Goal: Transaction & Acquisition: Obtain resource

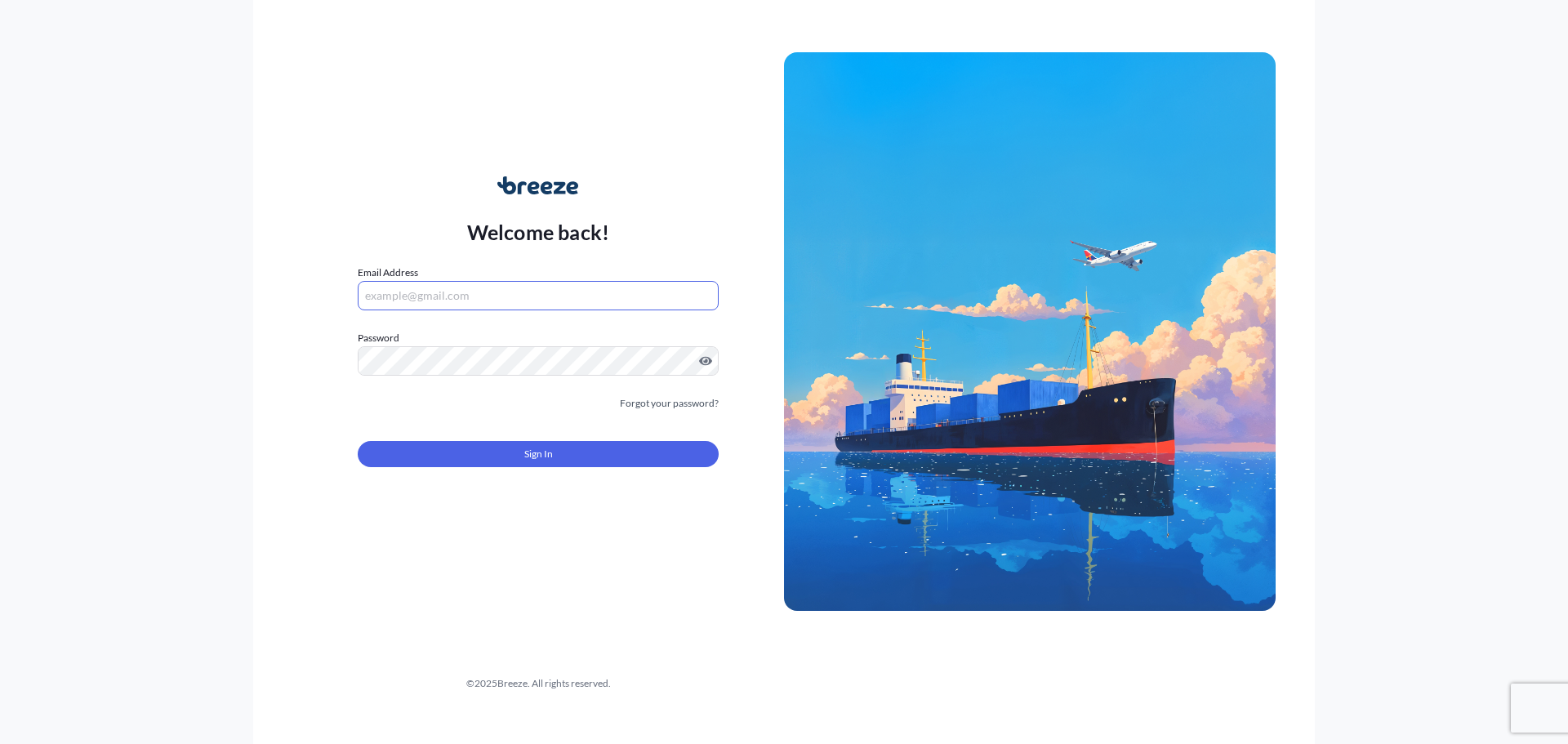
type input "[PERSON_NAME][EMAIL_ADDRESS][PERSON_NAME][DOMAIN_NAME]"
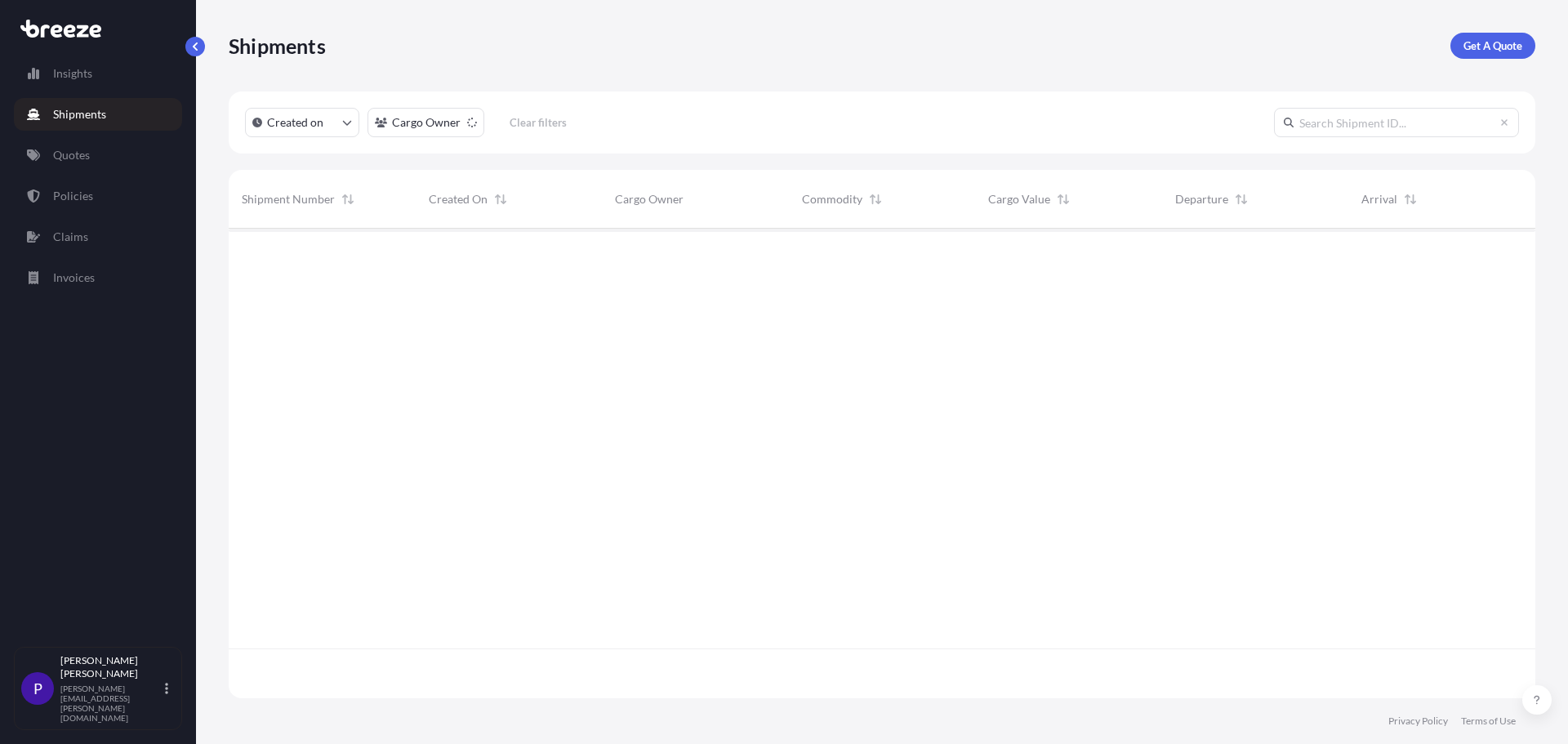
scroll to position [516, 1294]
click at [81, 156] on p "Quotes" at bounding box center [71, 155] width 37 height 16
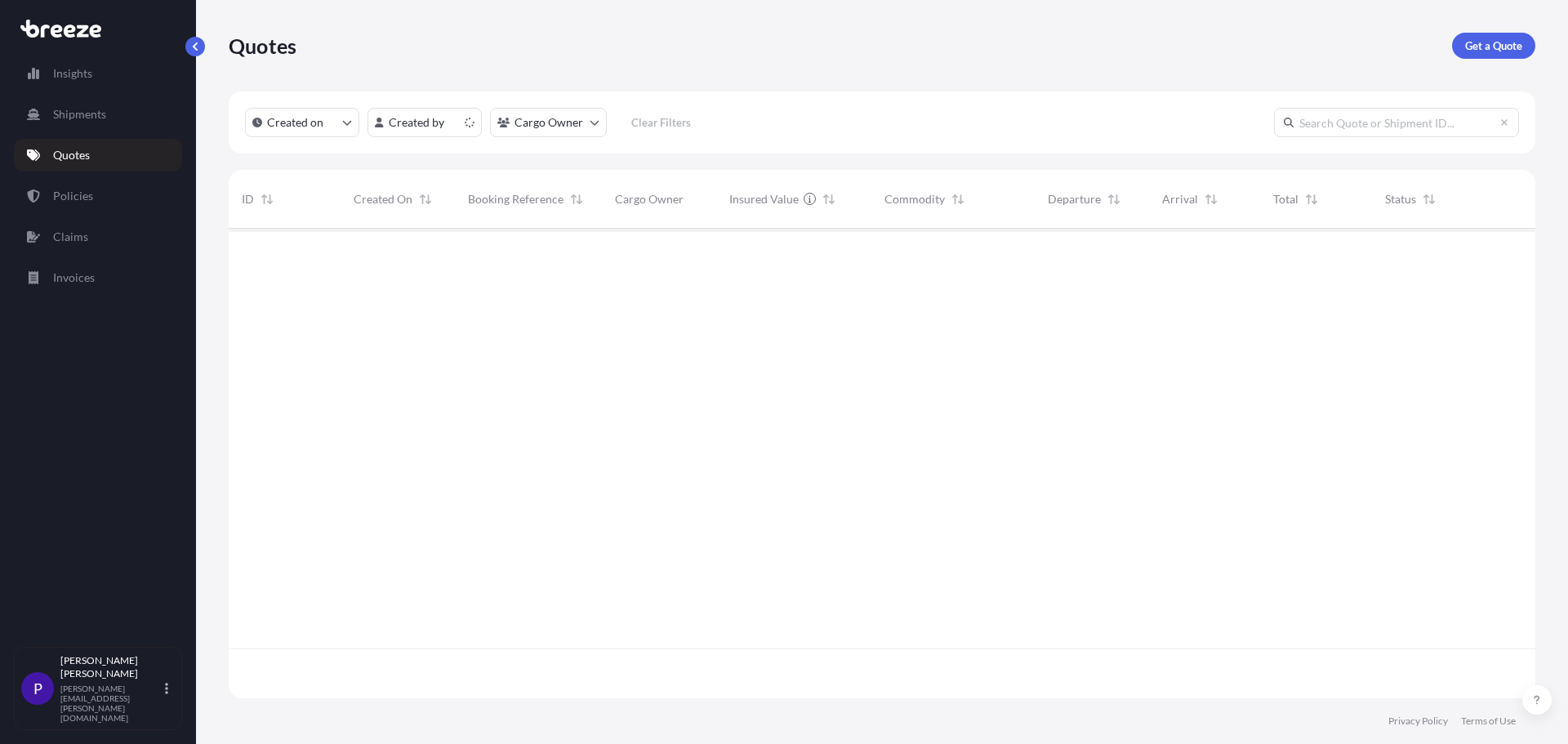
scroll to position [467, 1294]
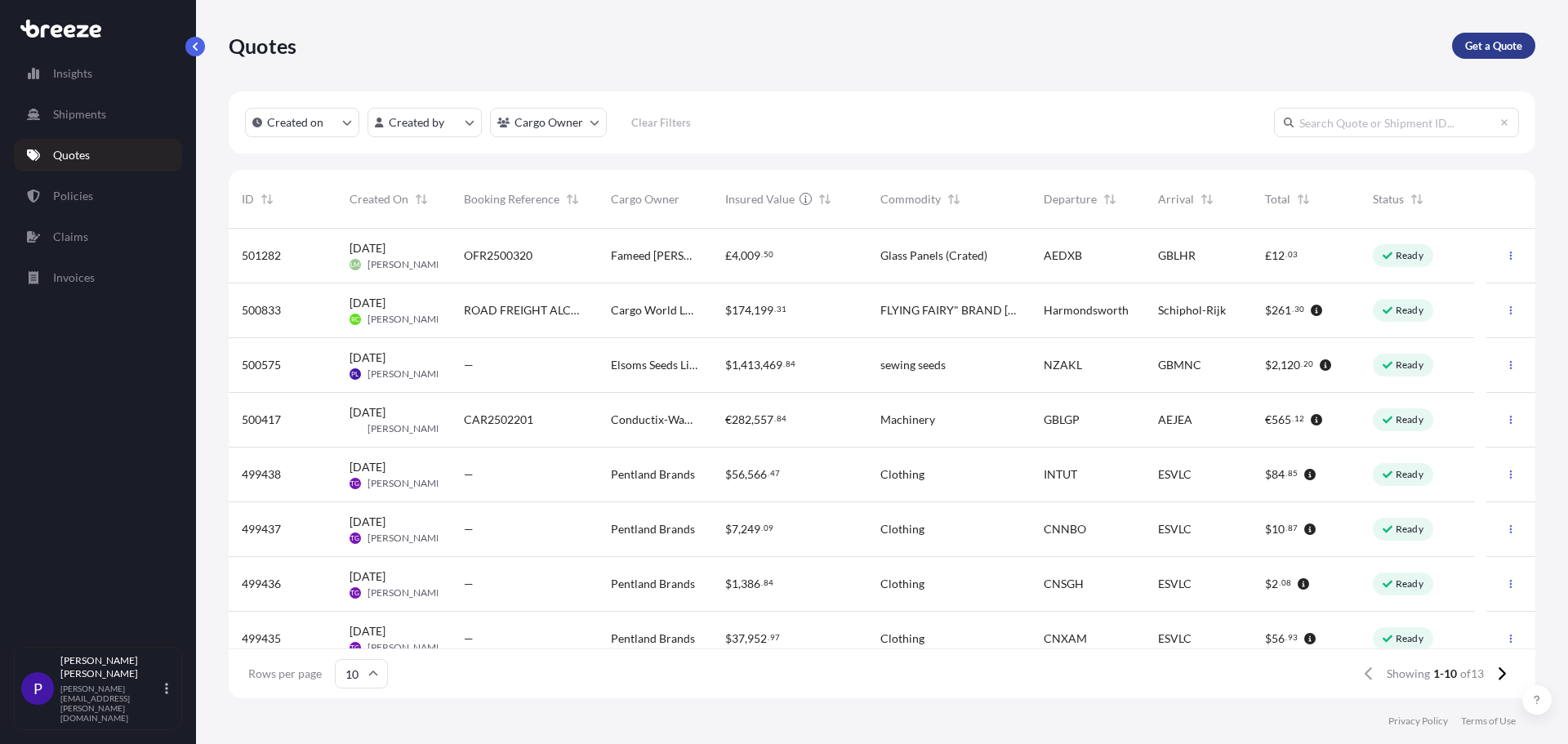
click at [1491, 44] on p "Get a Quote" at bounding box center [1493, 46] width 57 height 16
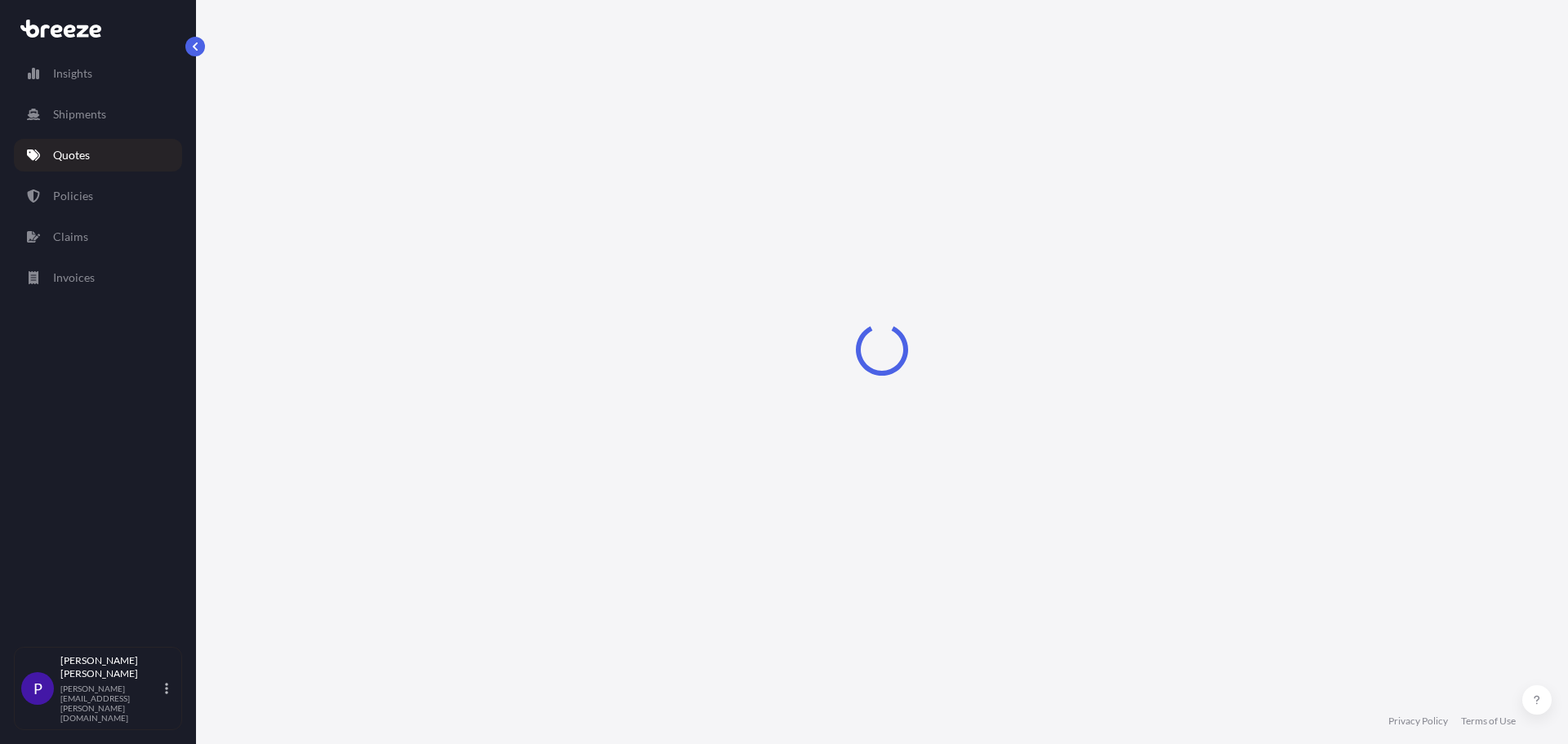
select select "Road"
select select "Sea"
select select "1"
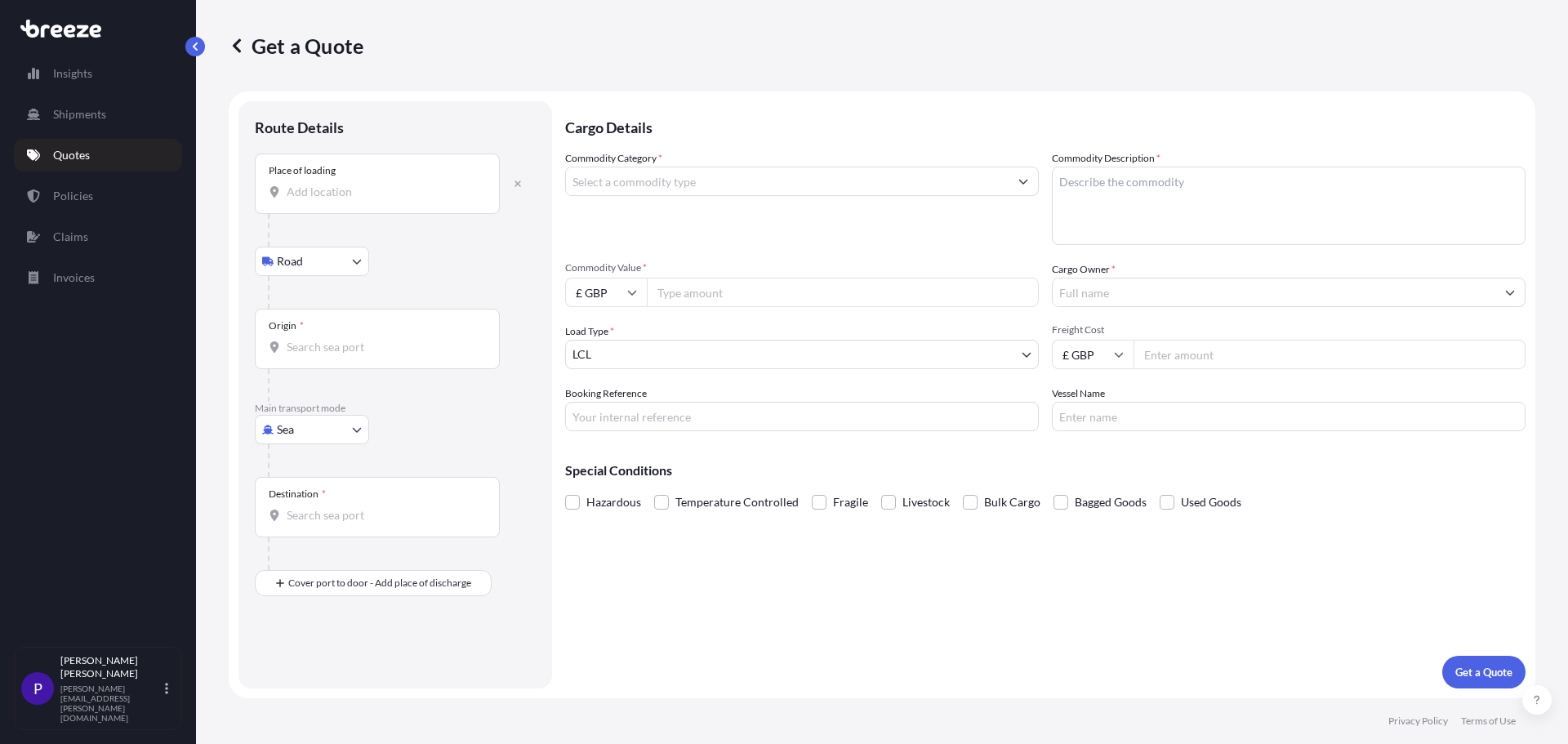
click at [338, 186] on input "Place of loading" at bounding box center [383, 192] width 193 height 16
type input "v"
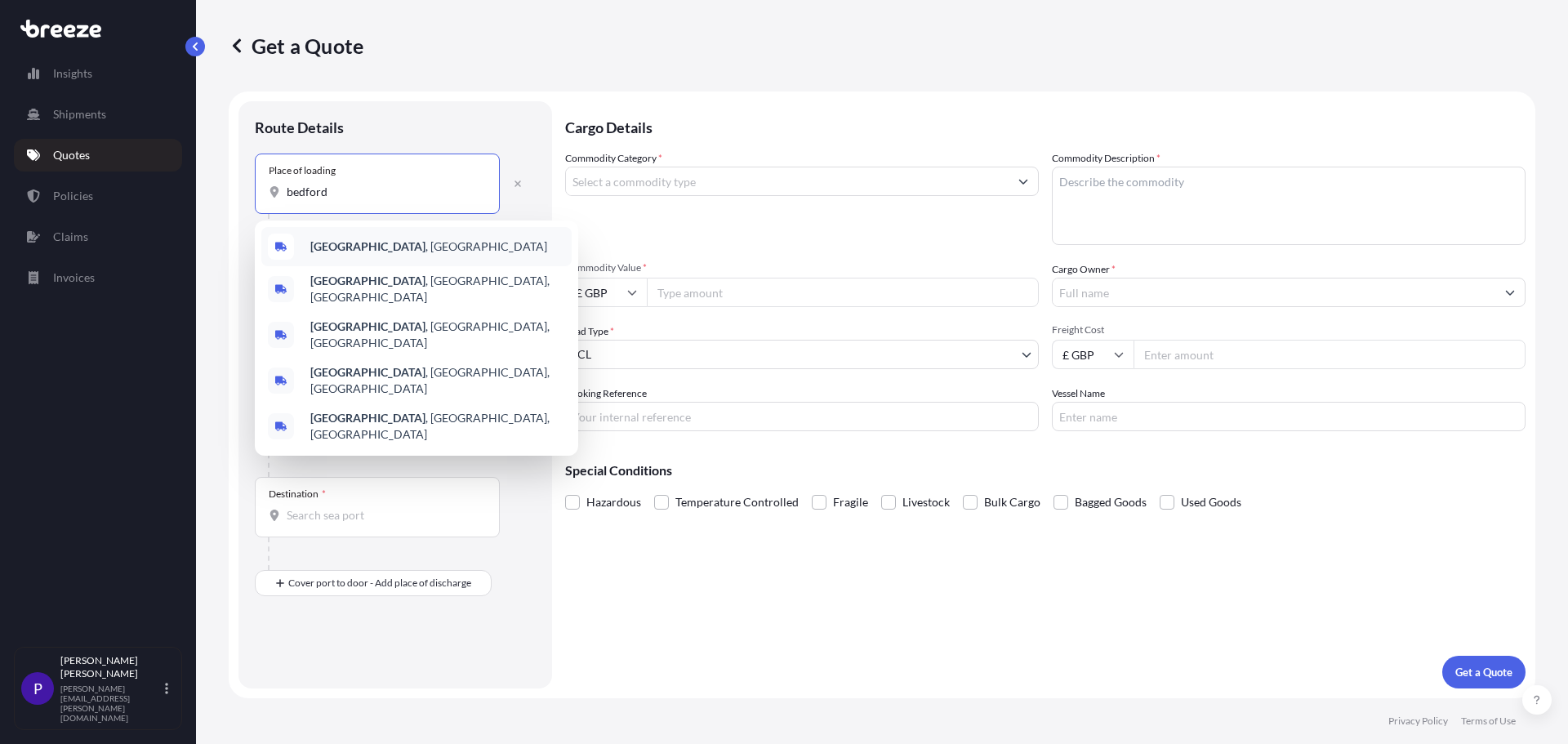
click at [346, 244] on b "[GEOGRAPHIC_DATA]" at bounding box center [368, 246] width 115 height 14
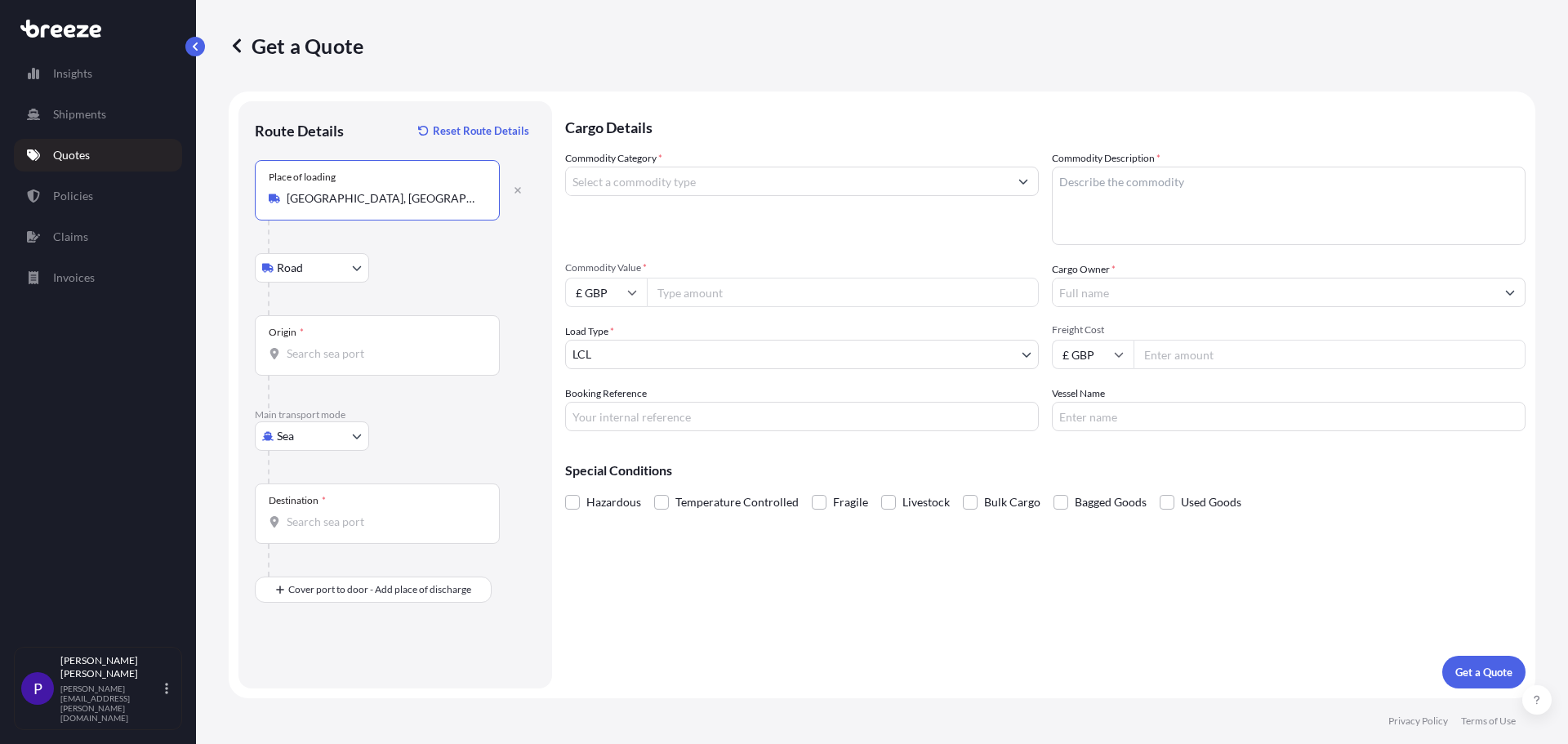
type input "[GEOGRAPHIC_DATA], [GEOGRAPHIC_DATA]"
click at [303, 265] on body "0 options available. 5 options available. 0 options available. 5 options availa…" at bounding box center [784, 372] width 1568 height 744
click at [300, 304] on span "Road" at bounding box center [299, 310] width 26 height 16
click at [298, 341] on div "Origin *" at bounding box center [377, 345] width 245 height 60
click at [298, 346] on input "Origin *" at bounding box center [383, 354] width 193 height 16
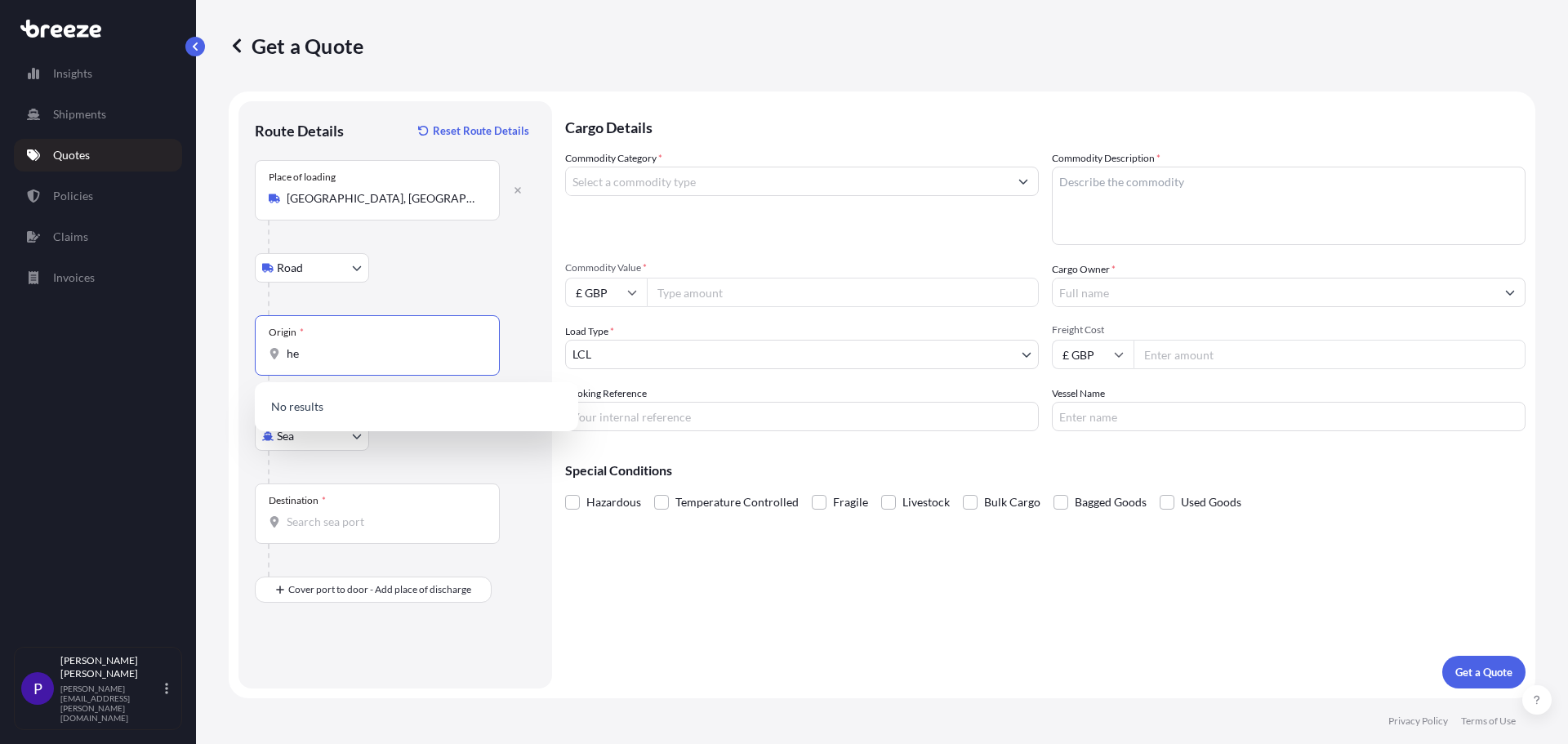
type input "h"
click at [350, 402] on span "GBLGP - [GEOGRAPHIC_DATA], [GEOGRAPHIC_DATA]" at bounding box center [437, 412] width 255 height 33
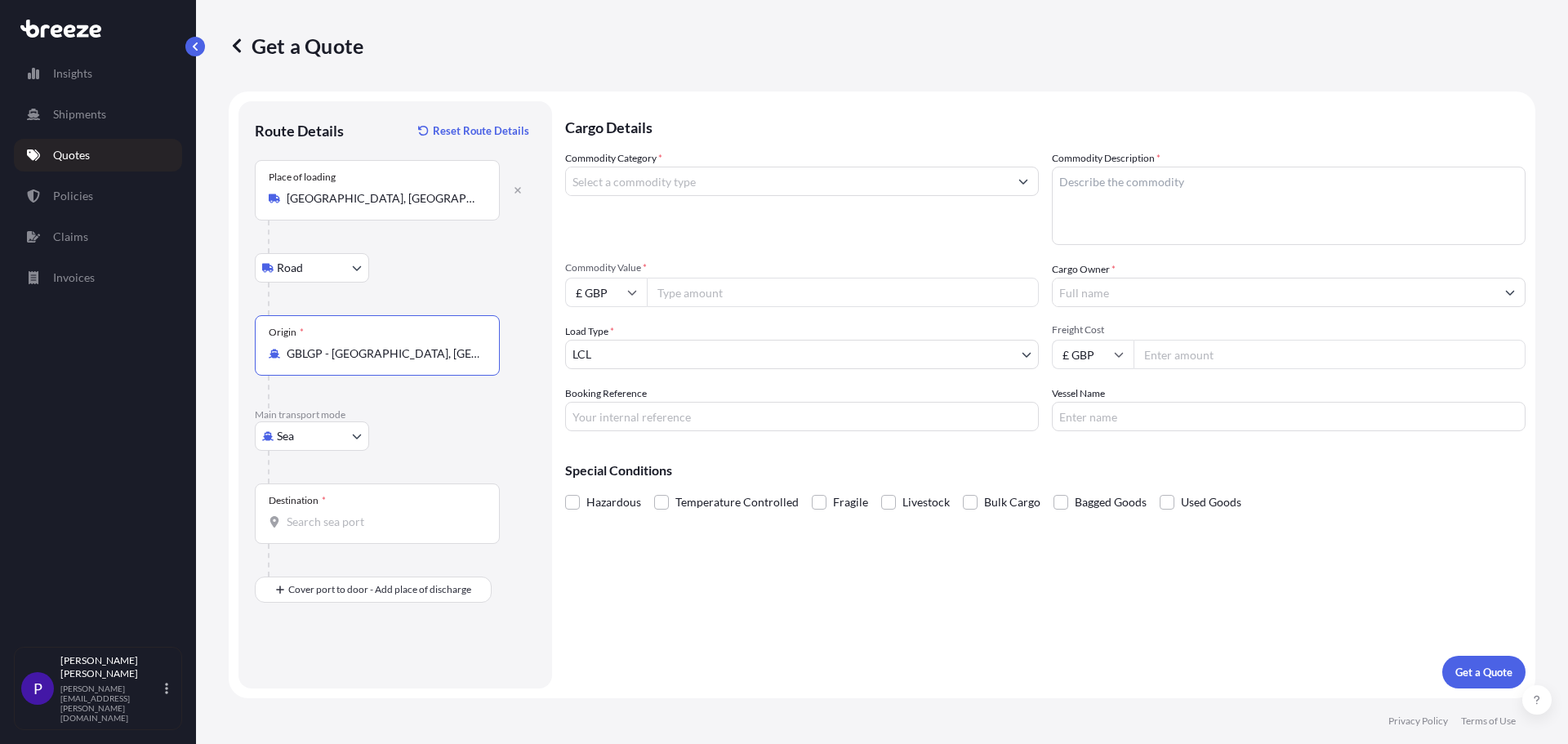
type input "GBLGP - [GEOGRAPHIC_DATA], [GEOGRAPHIC_DATA]"
click at [303, 520] on input "Destination *" at bounding box center [383, 522] width 193 height 16
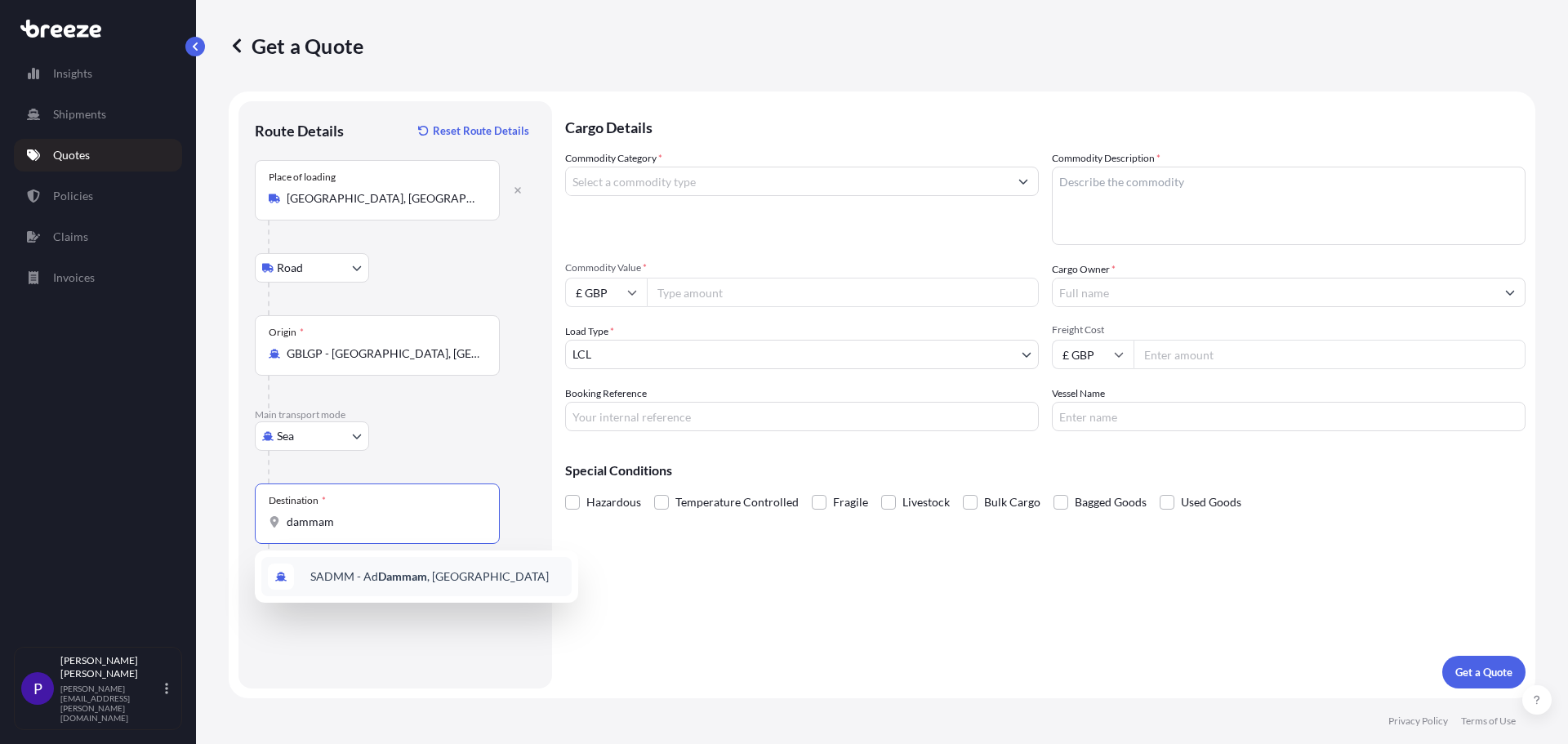
click at [359, 577] on span "SADMM - Ad [GEOGRAPHIC_DATA] , [GEOGRAPHIC_DATA]" at bounding box center [429, 577] width 238 height 16
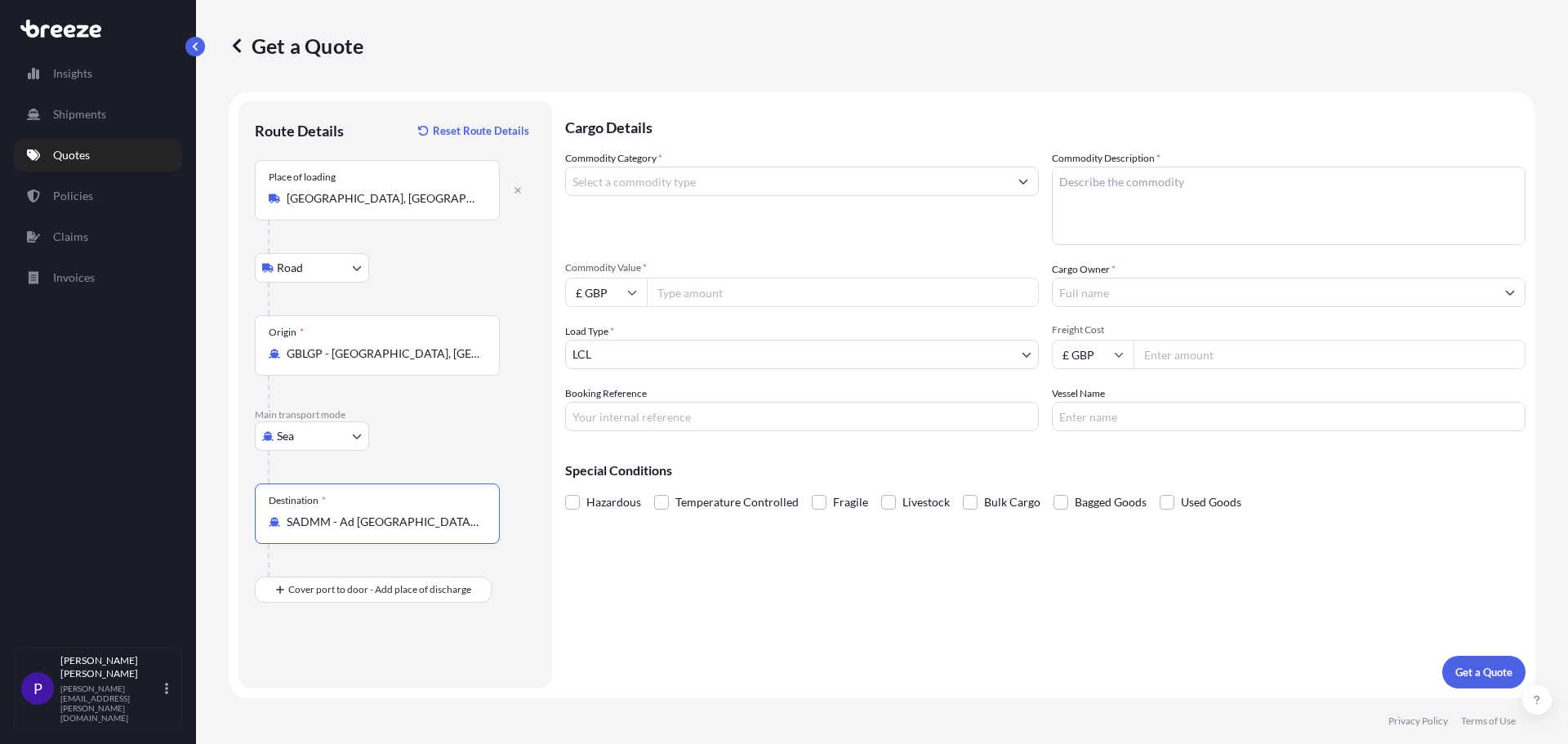
type input "SADMM - Ad [GEOGRAPHIC_DATA], [GEOGRAPHIC_DATA]"
click at [612, 188] on input "Commodity Category *" at bounding box center [786, 181] width 443 height 30
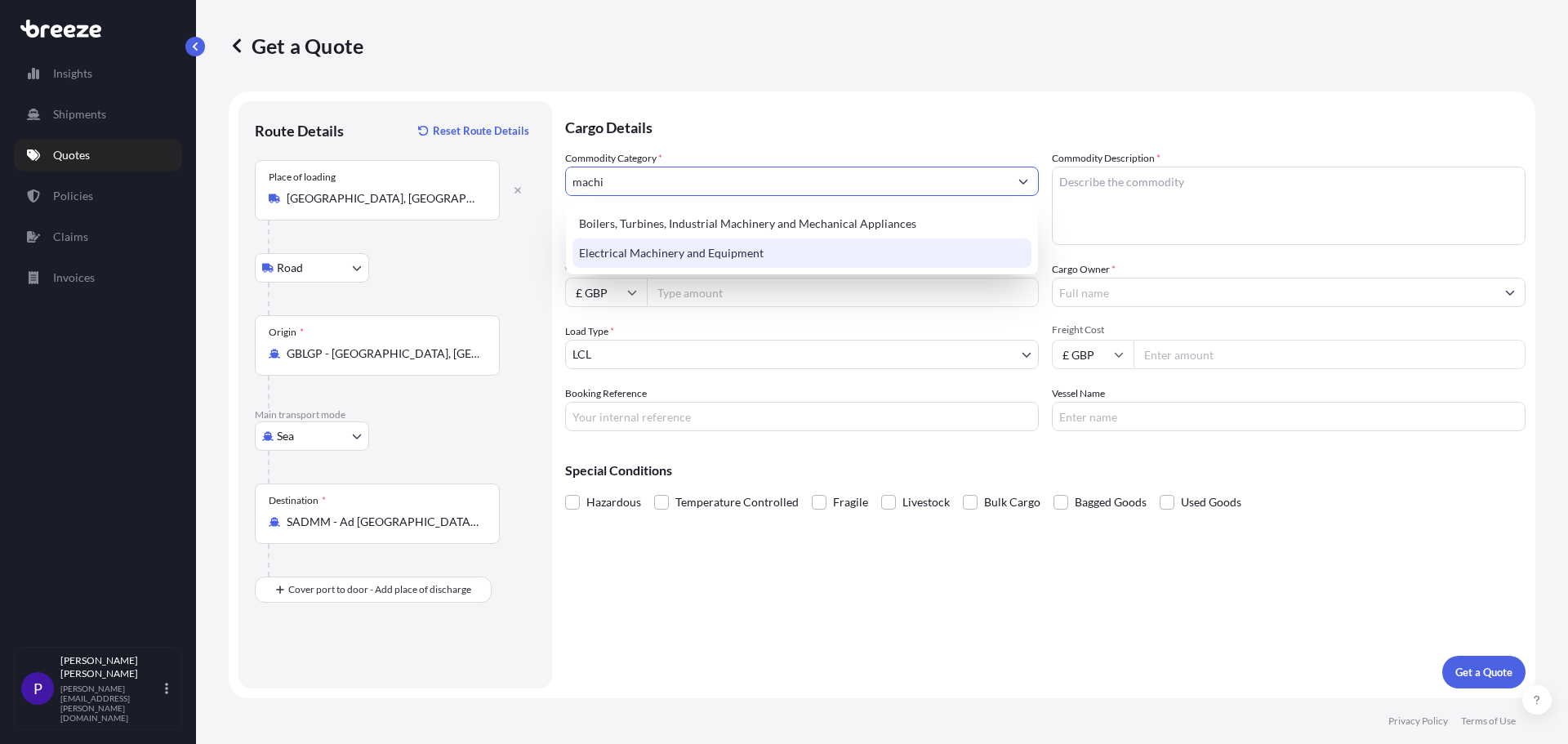
click at [641, 256] on div "Electrical Machinery and Equipment" at bounding box center [801, 253] width 459 height 30
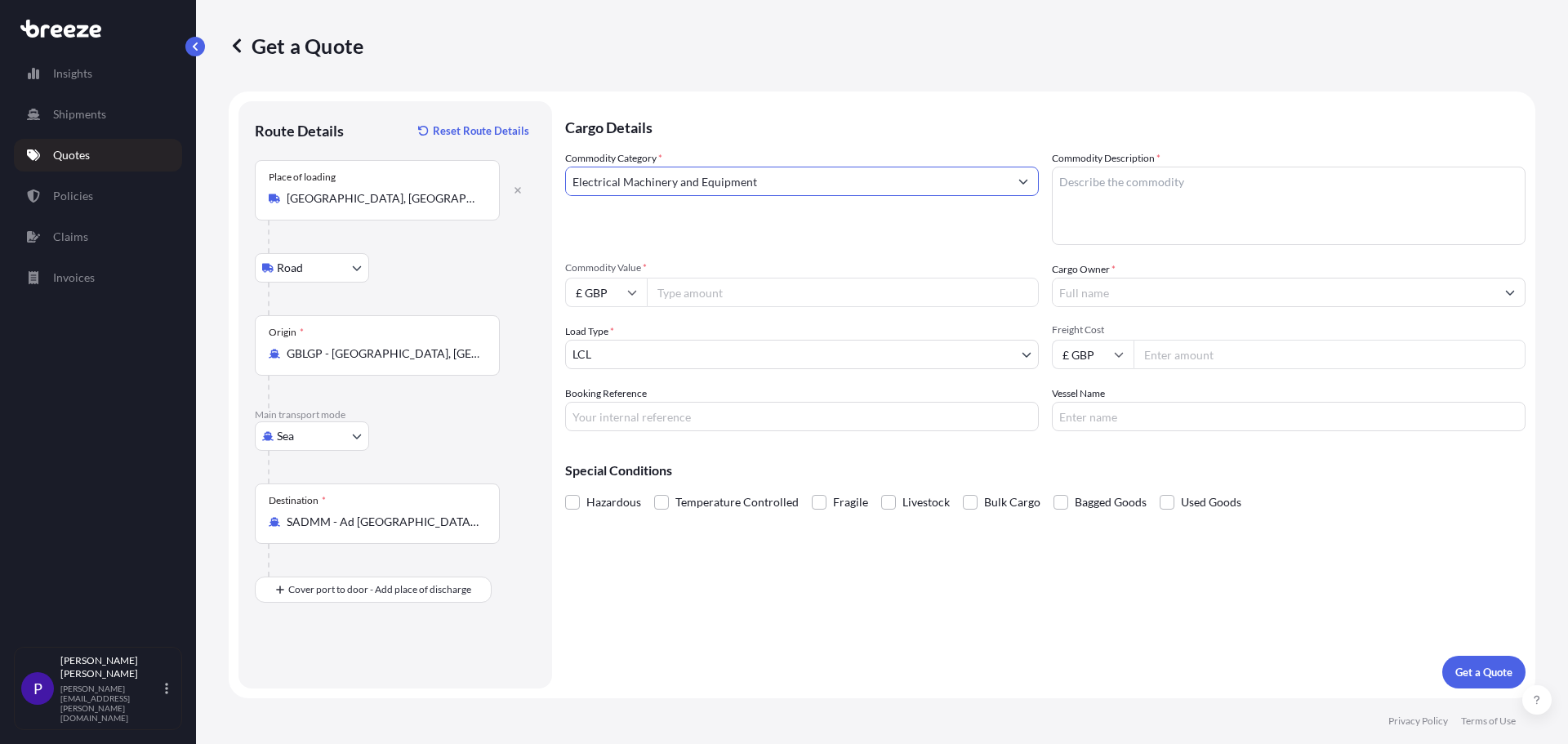
type input "Electrical Machinery and Equipment"
click at [698, 294] on input "Commodity Value *" at bounding box center [842, 293] width 392 height 30
click at [701, 299] on input "Commodity Value *" at bounding box center [842, 293] width 392 height 30
type input "30000"
click at [1115, 299] on input "Cargo Owner *" at bounding box center [1274, 293] width 443 height 30
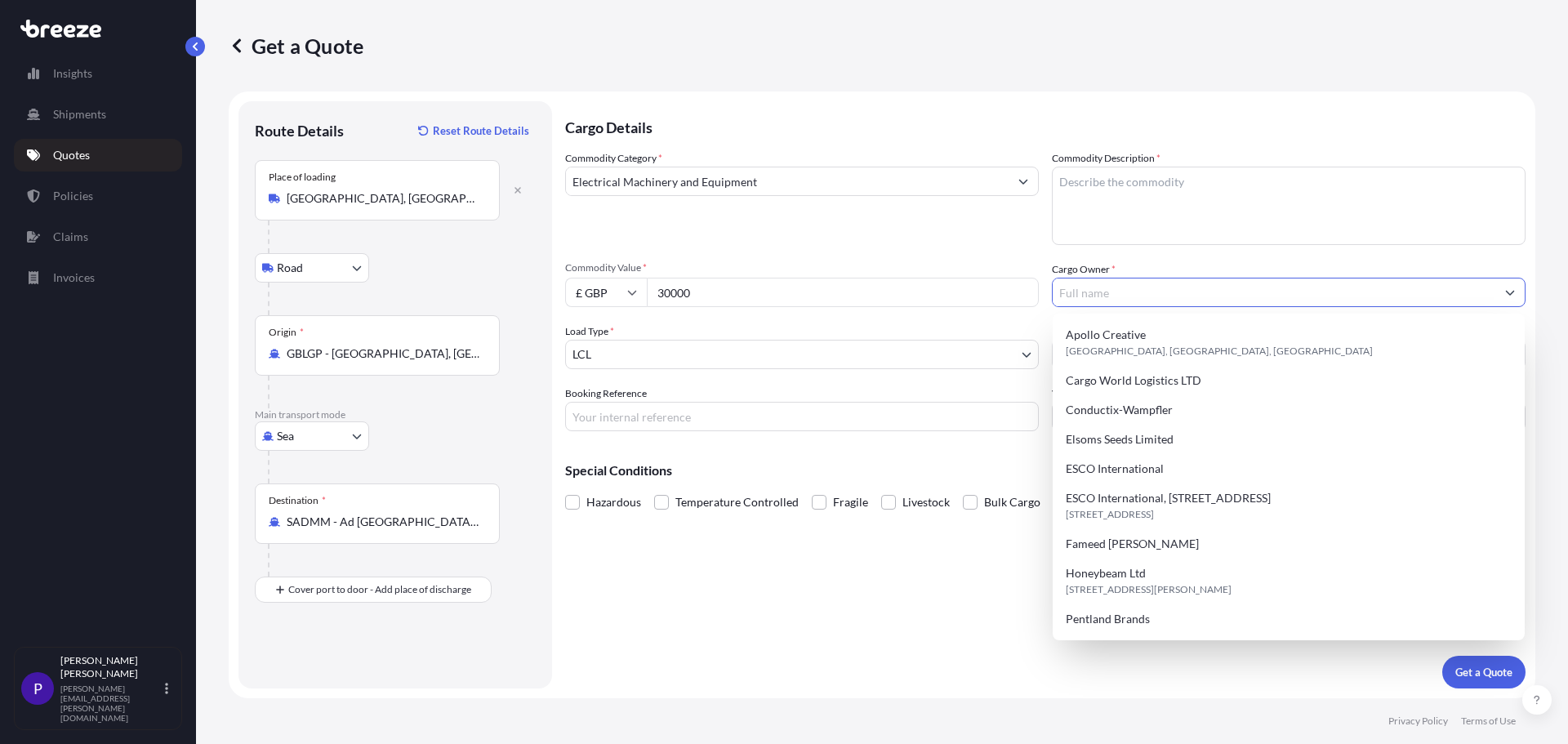
click at [1115, 299] on input "Cargo Owner *" at bounding box center [1274, 293] width 443 height 30
drag, startPoint x: 757, startPoint y: 619, endPoint x: 763, endPoint y: 605, distance: 15.2
click at [757, 618] on div "Cargo Details Commodity Category * Electrical Machinery and Equipment Commodity…" at bounding box center [1045, 395] width 960 height 587
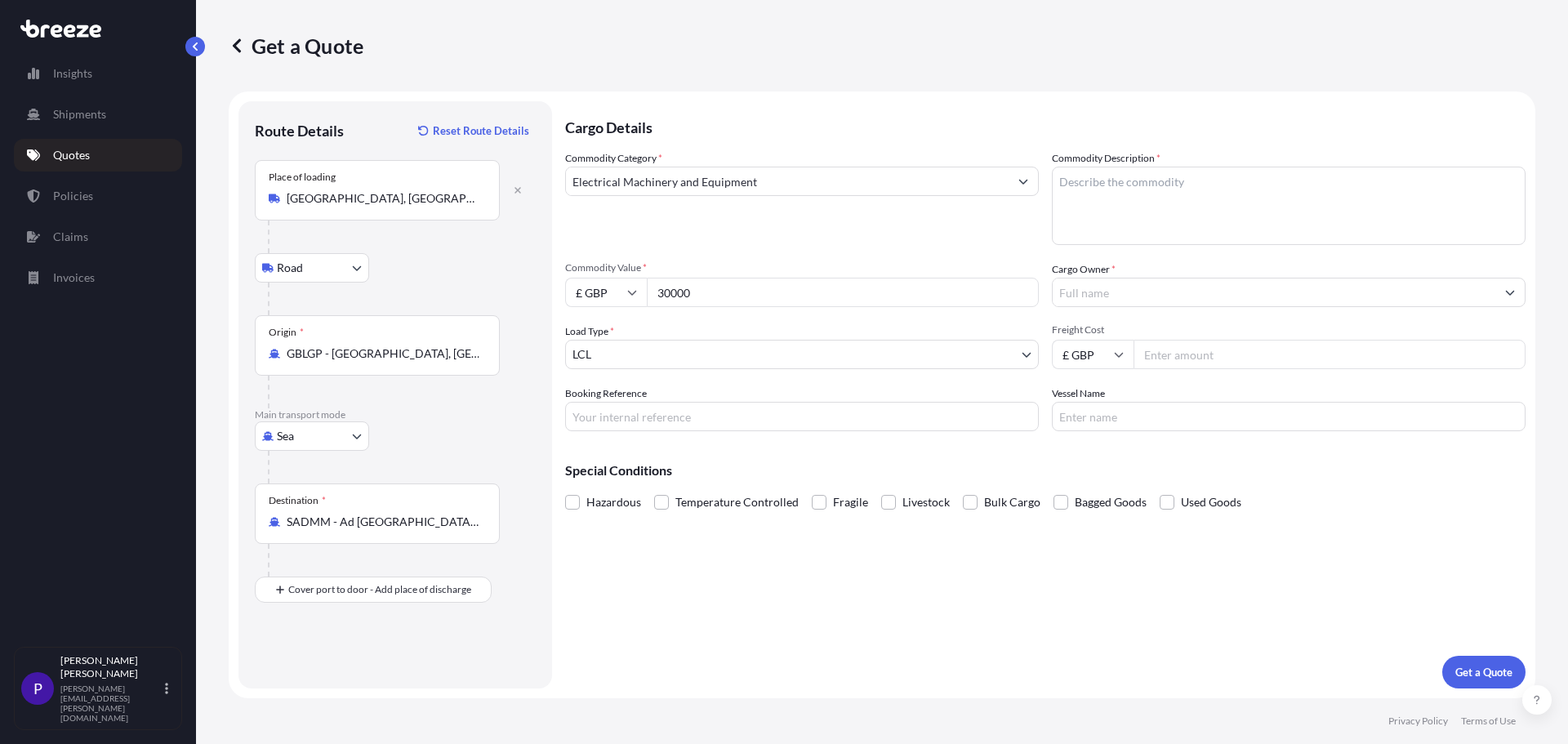
click at [1176, 351] on input "Freight Cost" at bounding box center [1329, 355] width 392 height 30
type input "500"
click at [1476, 671] on p "Get a Quote" at bounding box center [1483, 672] width 57 height 16
click at [1107, 191] on textarea "Commodity Description *" at bounding box center [1289, 205] width 473 height 78
type textarea "machinery parts"
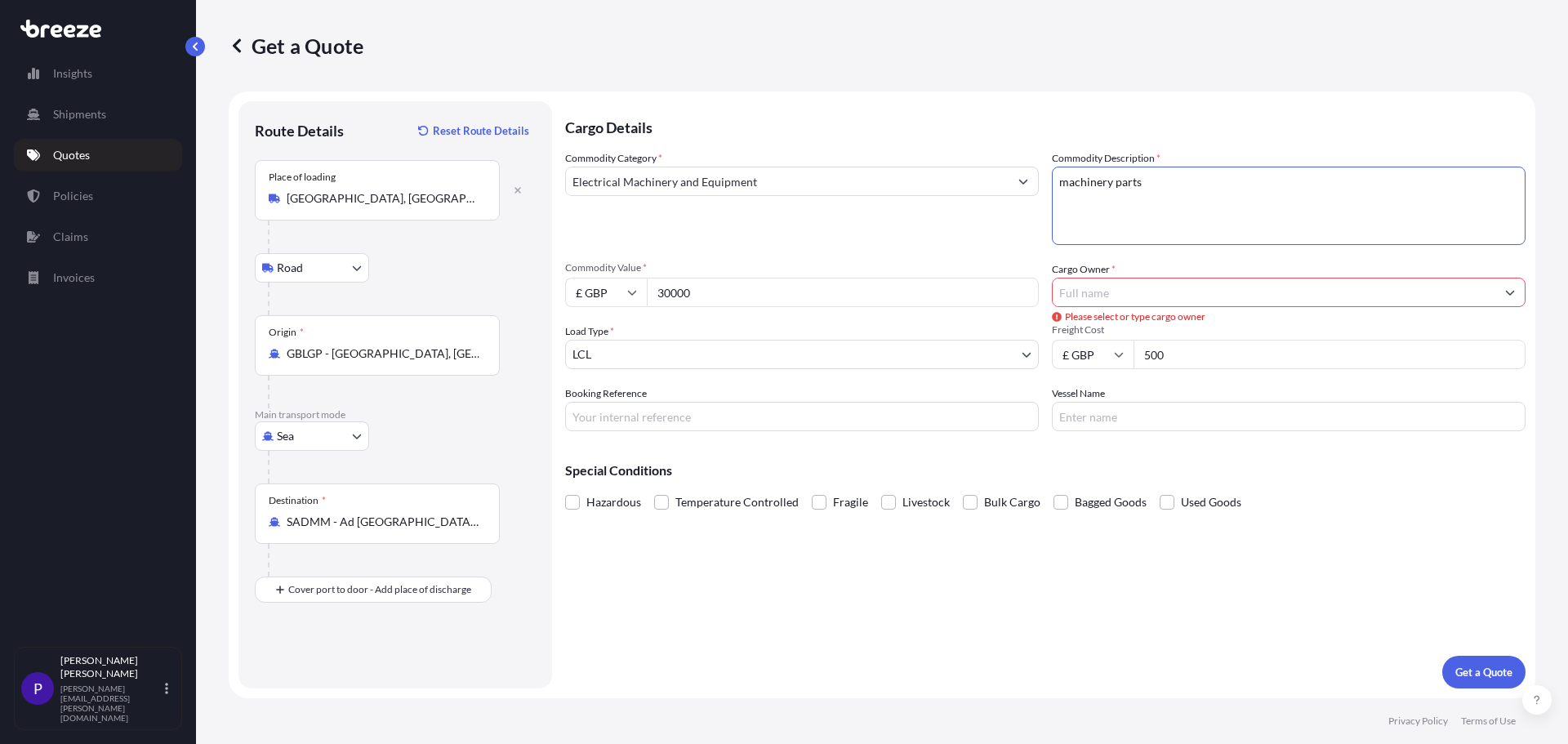
click at [1089, 284] on input "Cargo Owner *" at bounding box center [1274, 293] width 443 height 30
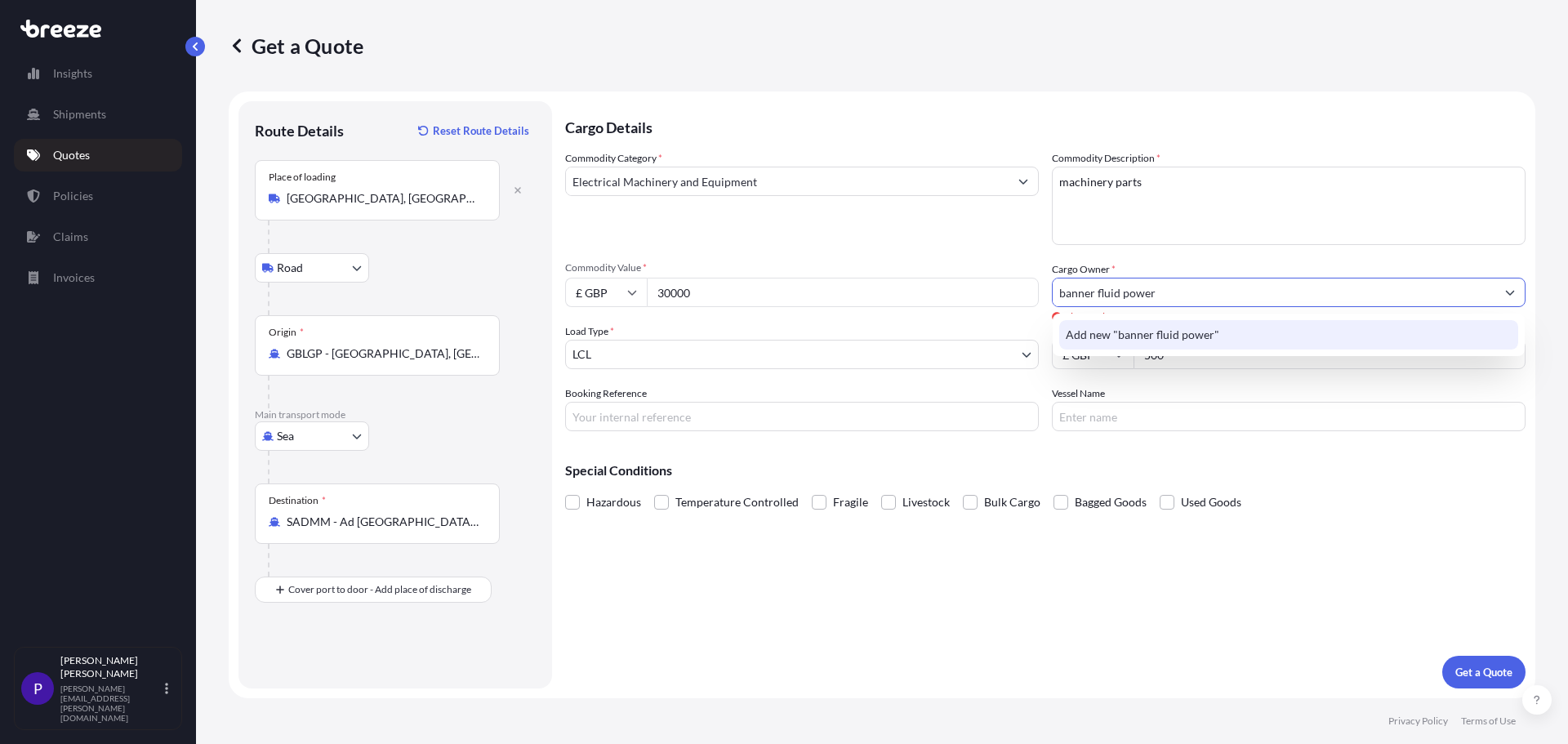
click at [1116, 333] on span "Add new "banner fluid power"" at bounding box center [1143, 335] width 153 height 16
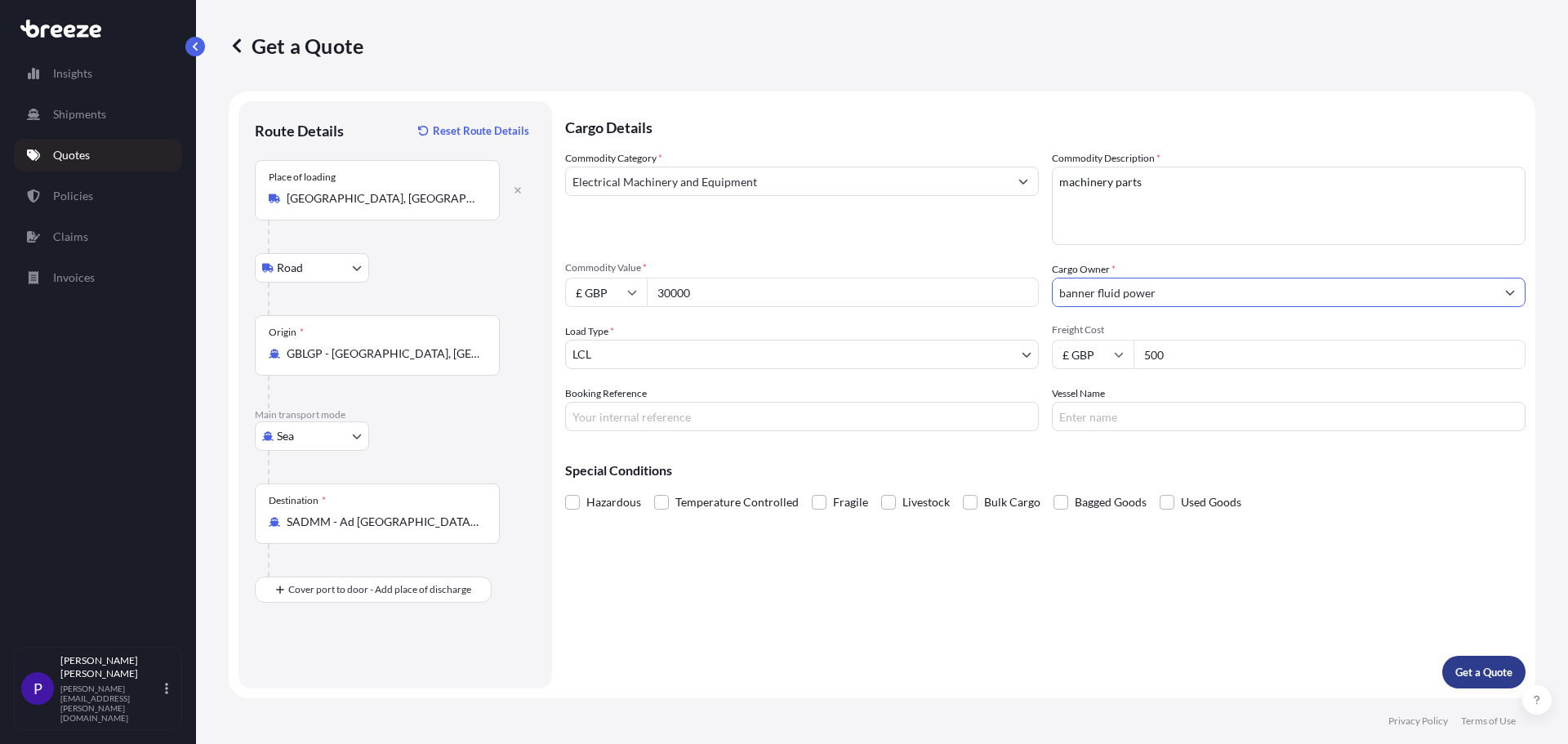
type input "banner fluid power"
click at [1477, 671] on p "Get a Quote" at bounding box center [1483, 672] width 57 height 16
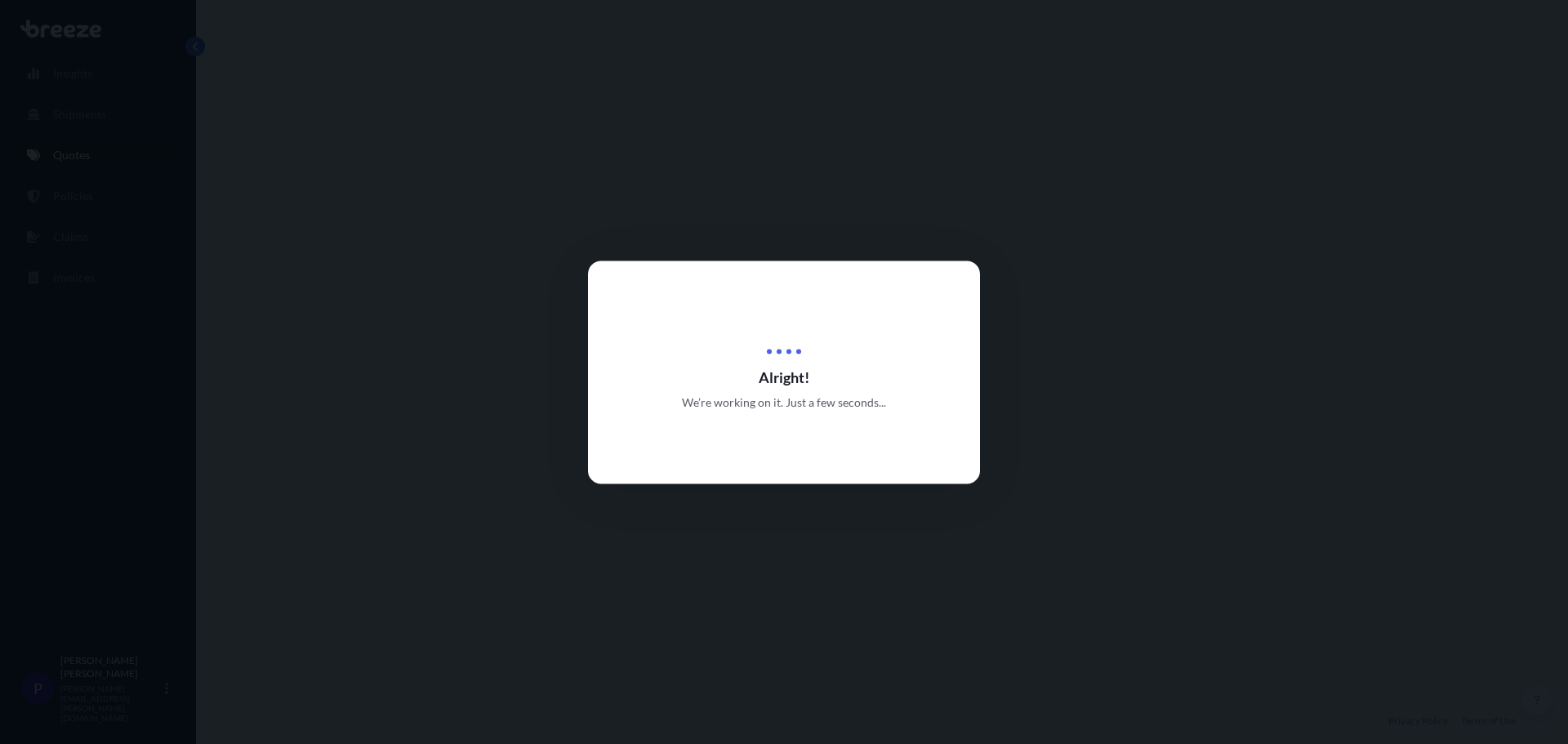
select select "Road"
select select "Sea"
select select "1"
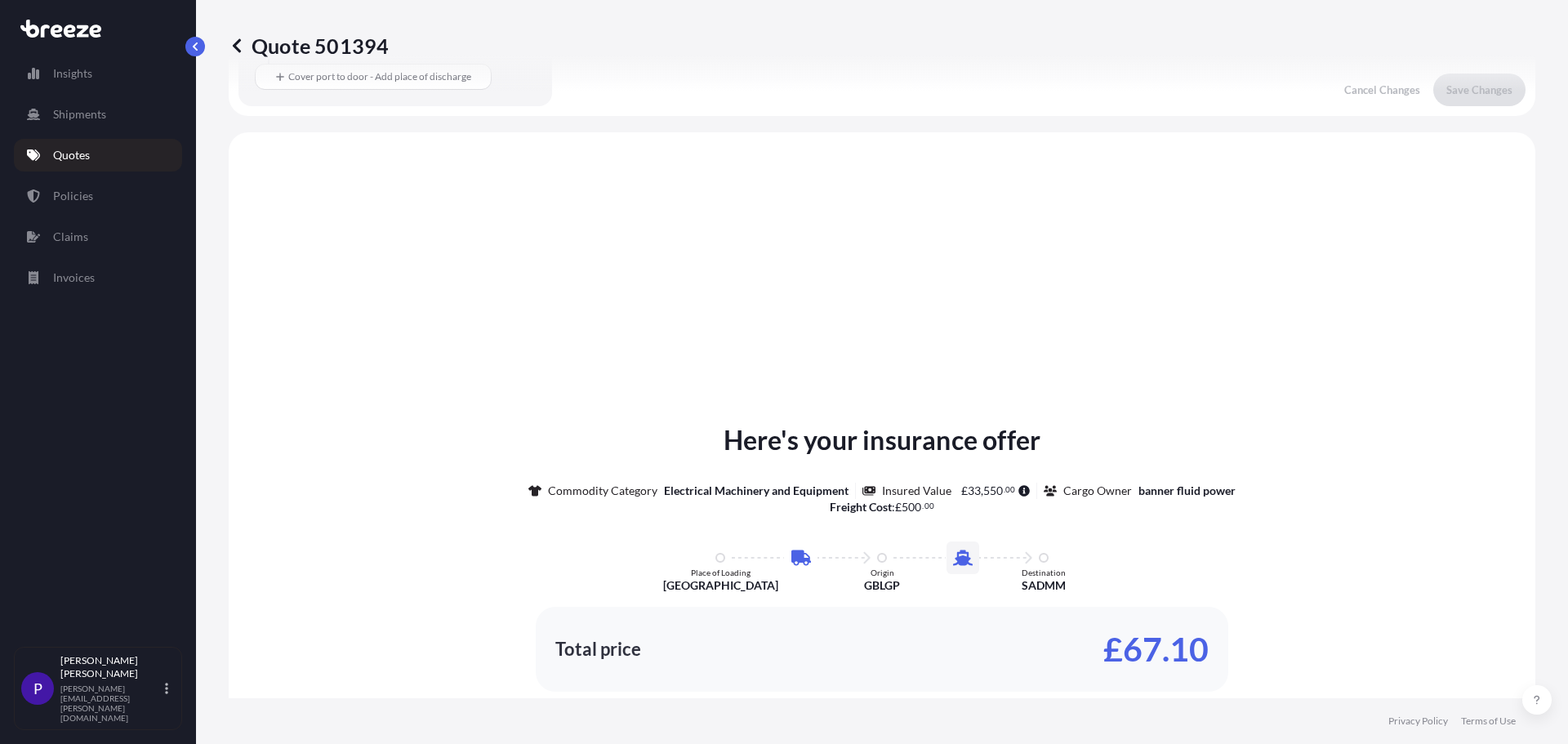
scroll to position [557, 0]
